Goal: Information Seeking & Learning: Learn about a topic

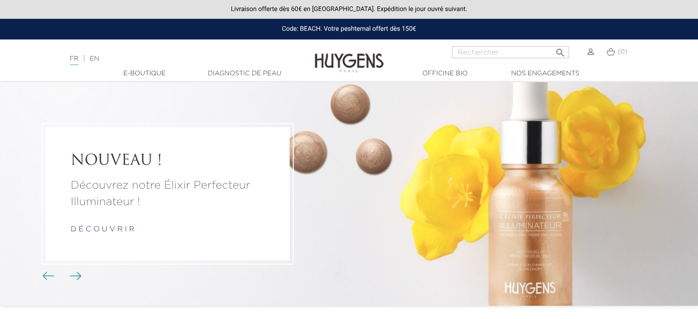
click at [77, 281] on div "NOUVEAU ! Découvrez notre Élixir Perfecteur Illuminateur ! d é c o u v r i r FO…" at bounding box center [349, 193] width 698 height 223
click at [75, 279] on img "Boutons du carrousel" at bounding box center [76, 276] width 12 height 8
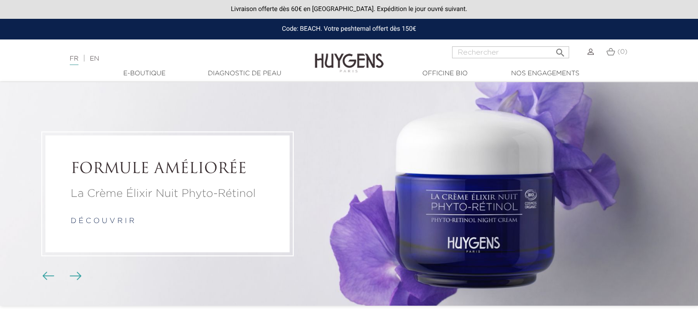
click at [75, 279] on img "Boutons du carrousel" at bounding box center [76, 276] width 12 height 8
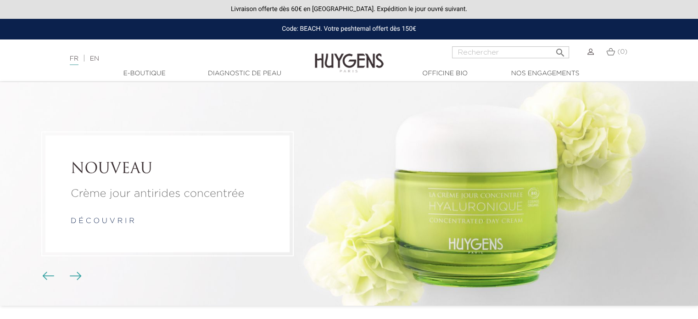
click at [75, 279] on img "Boutons du carrousel" at bounding box center [76, 276] width 12 height 8
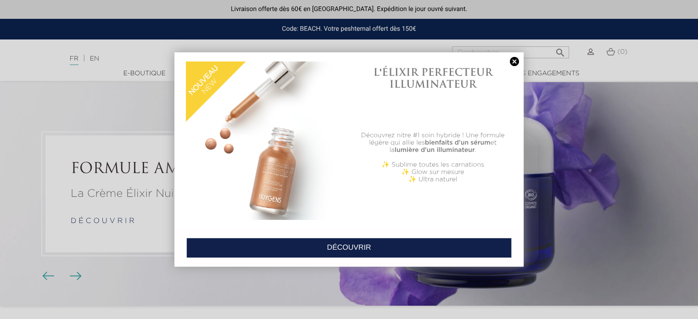
click at [516, 61] on link at bounding box center [514, 62] width 13 height 10
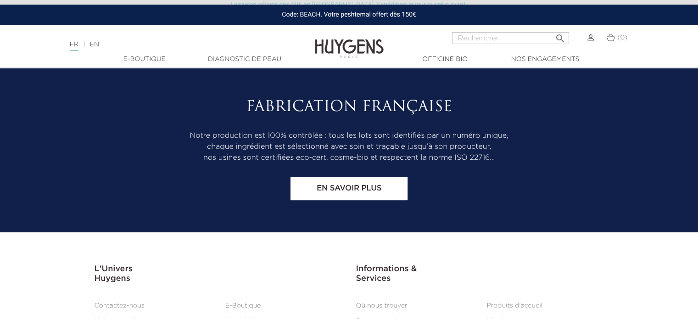
scroll to position [3851, 0]
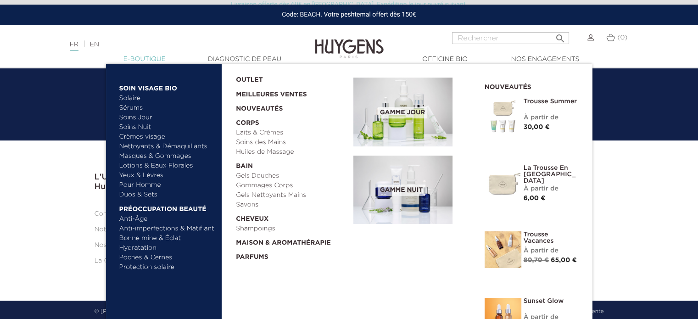
click at [147, 59] on link "  E-Boutique" at bounding box center [145, 60] width 92 height 10
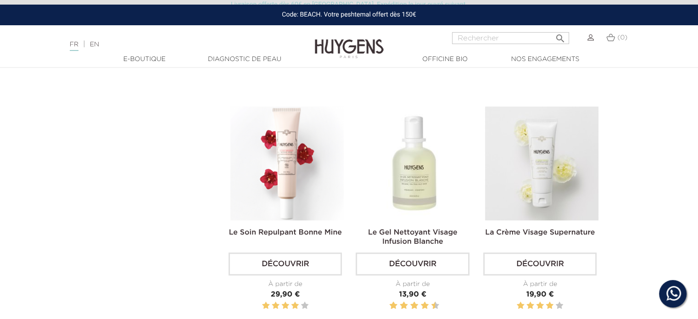
scroll to position [734, 0]
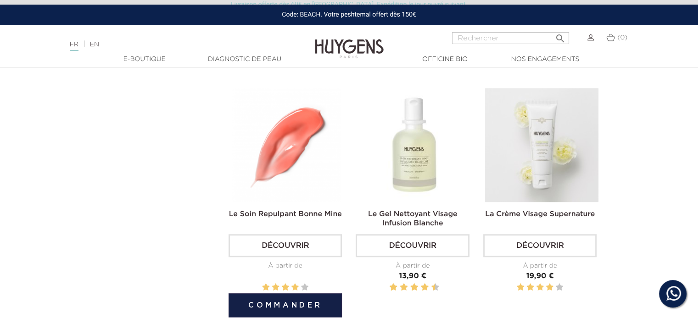
click at [280, 244] on link "Découvrir" at bounding box center [285, 245] width 113 height 23
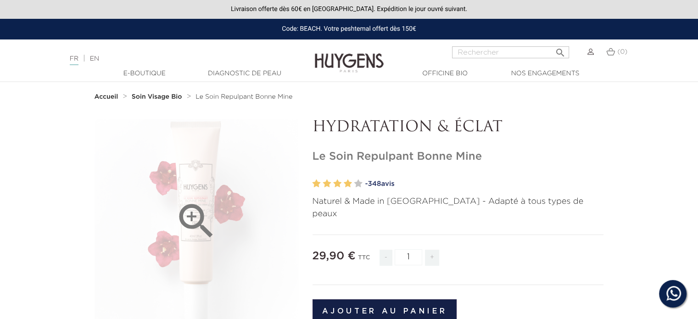
click at [188, 212] on icon "" at bounding box center [196, 221] width 46 height 46
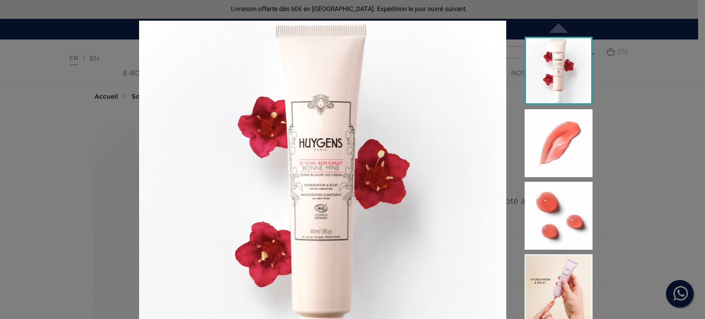
click at [550, 74] on img at bounding box center [559, 71] width 68 height 68
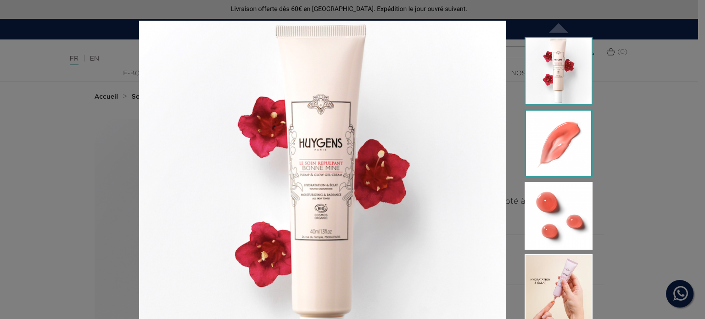
click at [544, 131] on img at bounding box center [559, 143] width 68 height 68
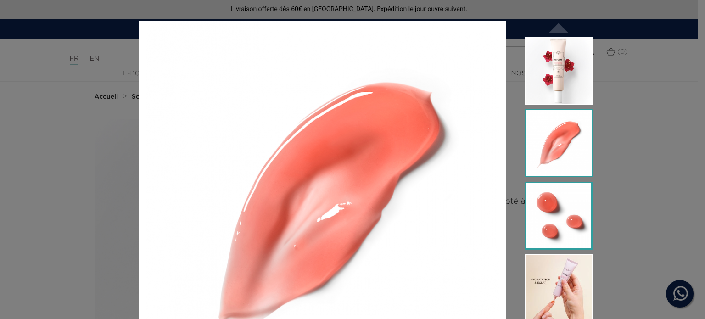
click at [552, 206] on img at bounding box center [559, 216] width 68 height 68
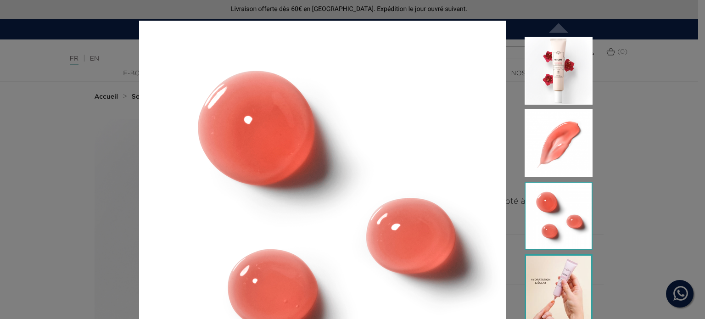
click at [547, 287] on img at bounding box center [559, 288] width 68 height 68
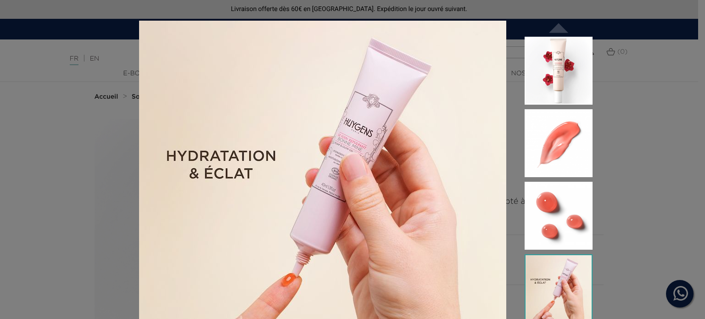
click at [634, 61] on div "Naturel & Made in France - Adapté à tous types de peaux  " at bounding box center [352, 159] width 705 height 319
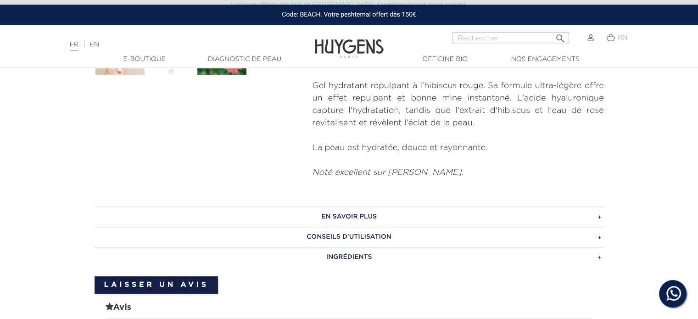
scroll to position [367, 0]
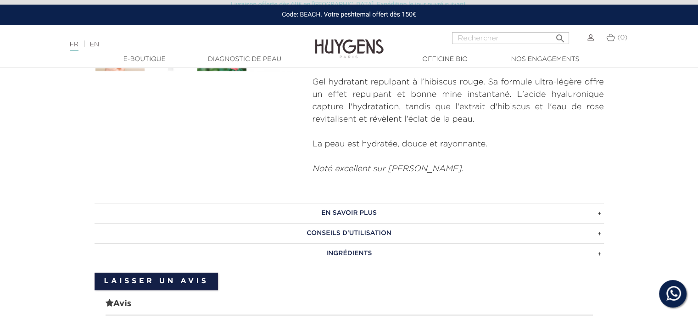
click at [601, 203] on h3 "EN SAVOIR PLUS" at bounding box center [349, 213] width 509 height 20
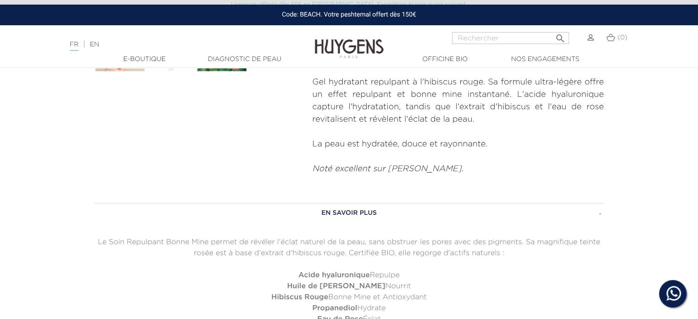
click at [601, 203] on h3 "EN SAVOIR PLUS" at bounding box center [349, 213] width 509 height 20
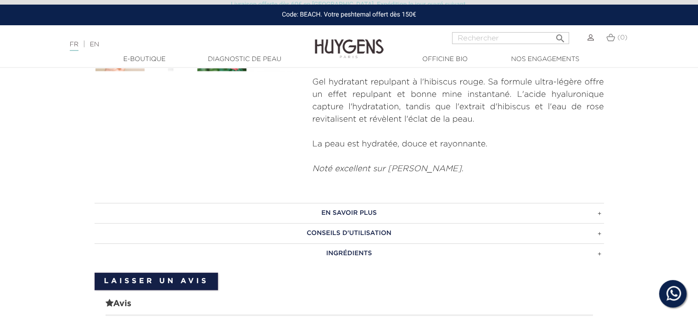
click at [599, 223] on h3 "CONSEILS D'UTILISATION" at bounding box center [349, 233] width 509 height 20
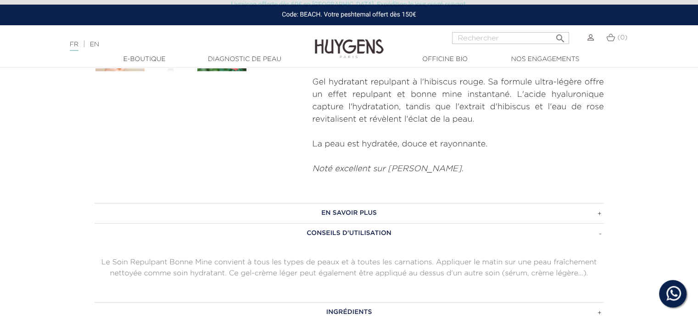
click at [599, 223] on h3 "CONSEILS D'UTILISATION" at bounding box center [349, 233] width 509 height 20
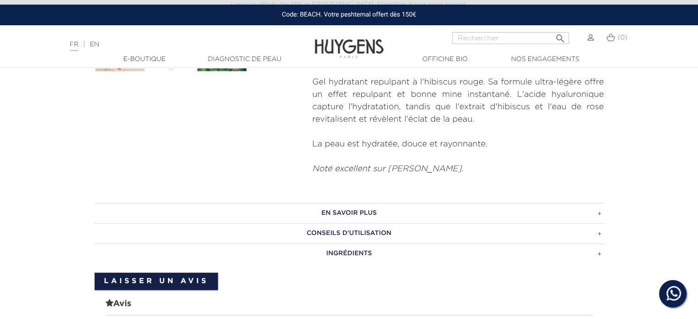
click at [602, 243] on h3 "INGRÉDIENTS" at bounding box center [349, 253] width 509 height 20
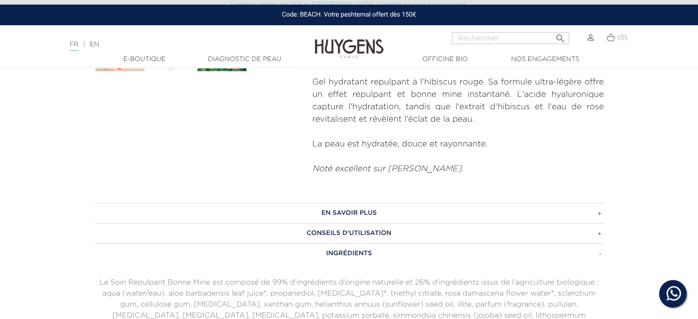
click at [602, 243] on h3 "INGRÉDIENTS" at bounding box center [349, 253] width 509 height 20
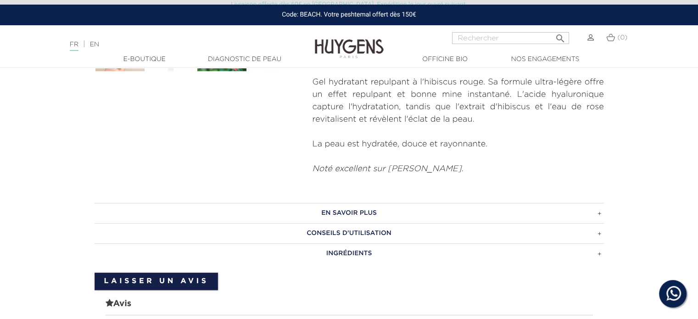
click at [602, 223] on h3 "CONSEILS D'UTILISATION" at bounding box center [349, 233] width 509 height 20
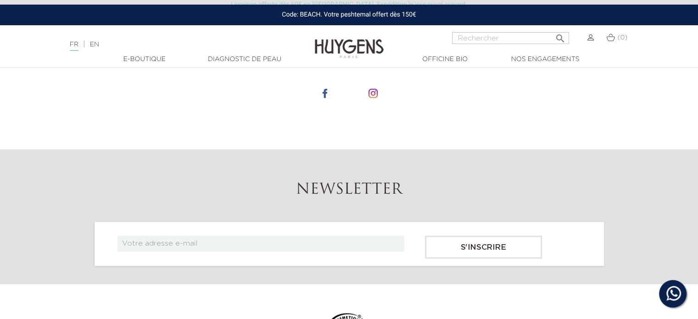
scroll to position [1101, 0]
